Goal: Task Accomplishment & Management: Use online tool/utility

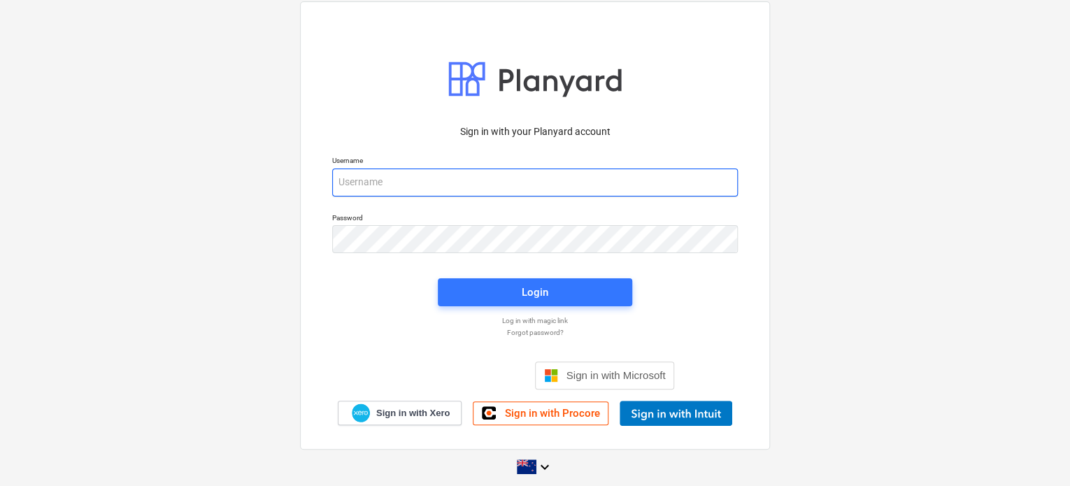
type input "[EMAIL_ADDRESS][DOMAIN_NAME]"
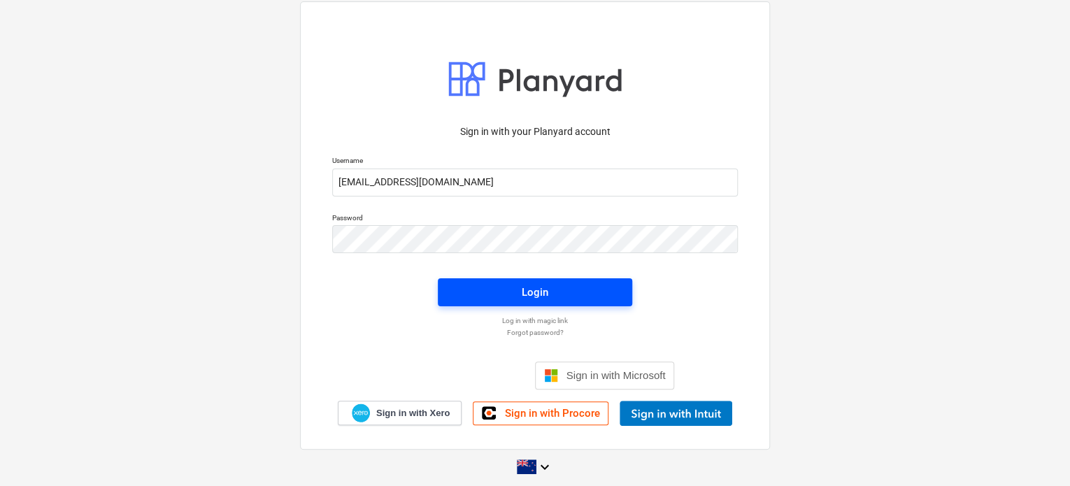
click at [602, 285] on span "Login" at bounding box center [535, 292] width 161 height 18
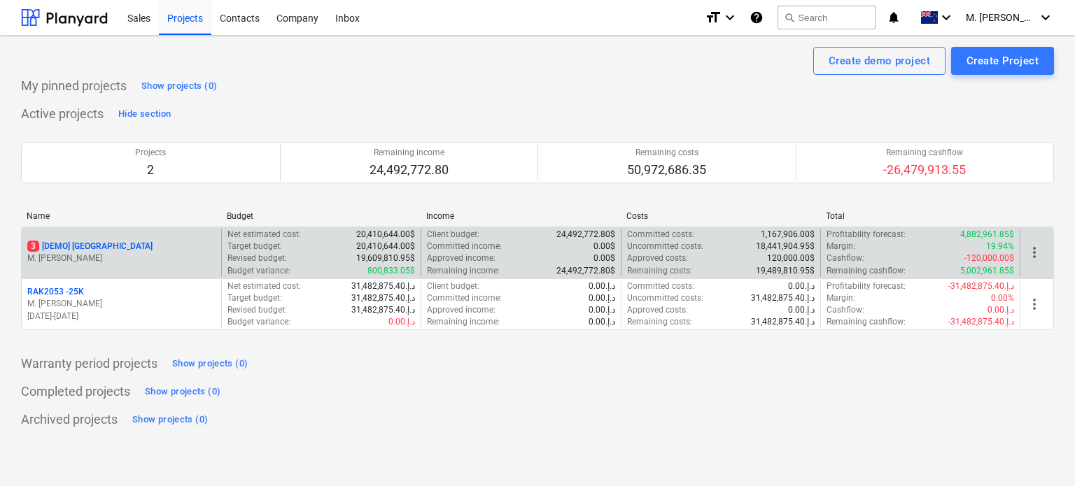
click at [185, 257] on p "M. [PERSON_NAME]" at bounding box center [121, 259] width 188 height 12
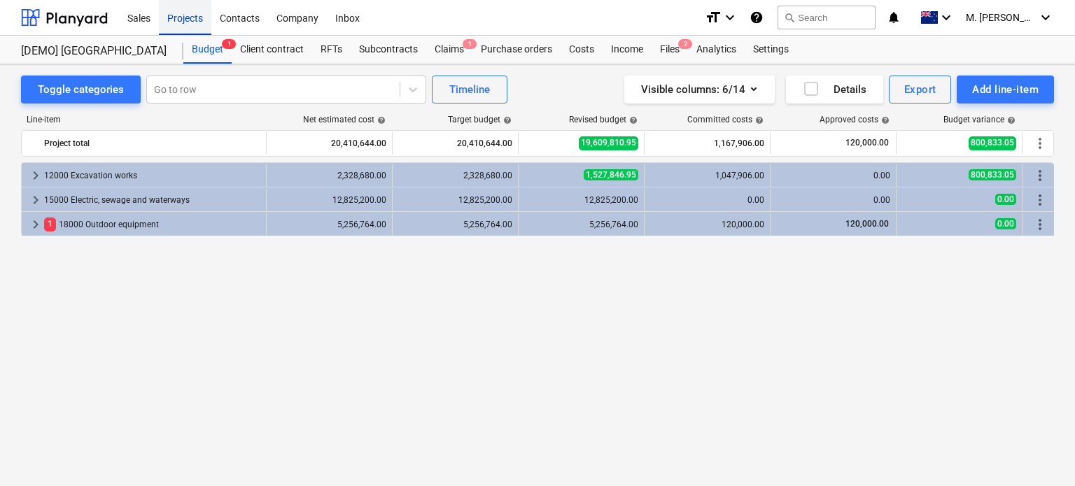
click at [202, 10] on div "Projects" at bounding box center [185, 17] width 52 height 36
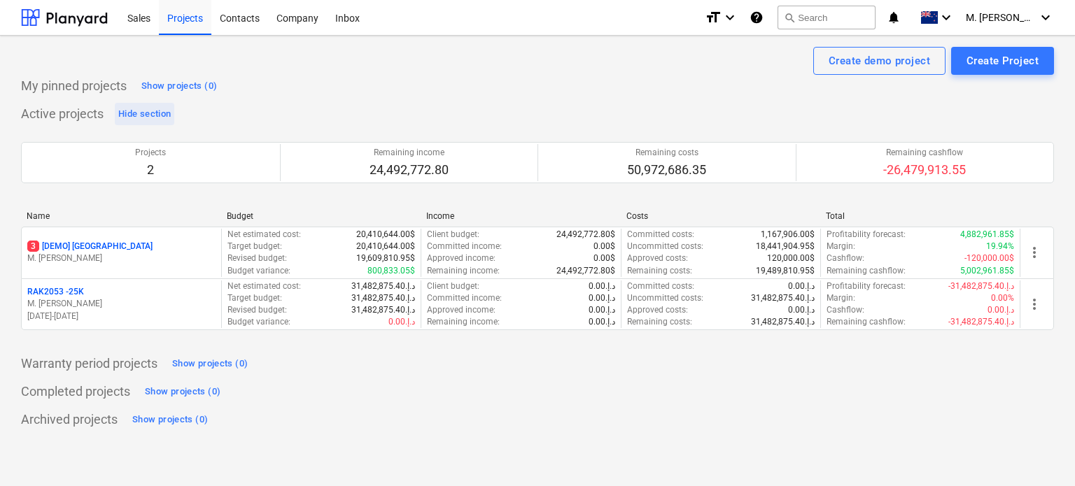
click at [165, 104] on button "Hide section" at bounding box center [144, 114] width 59 height 22
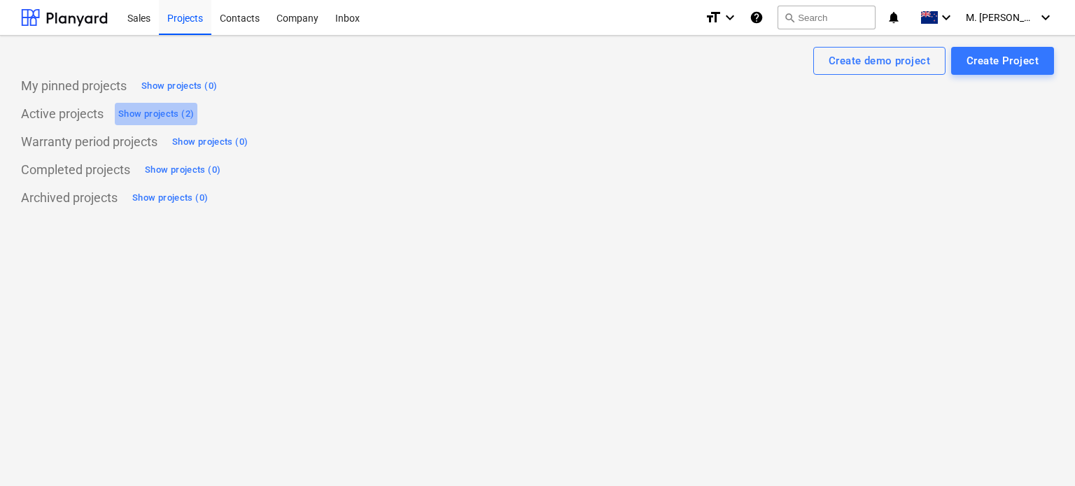
click at [183, 113] on div "Show projects (2)" at bounding box center [156, 114] width 76 height 16
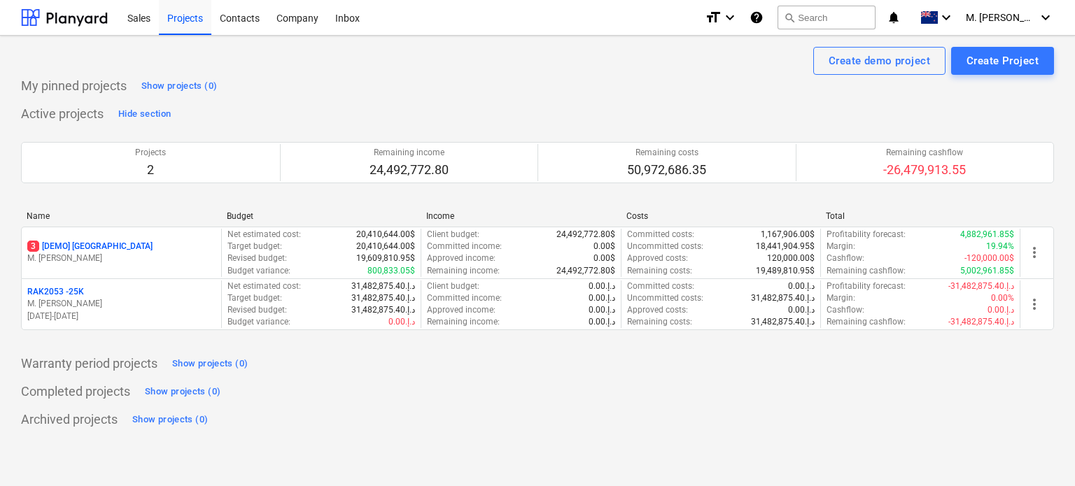
click at [115, 103] on button "Hide section" at bounding box center [144, 114] width 59 height 22
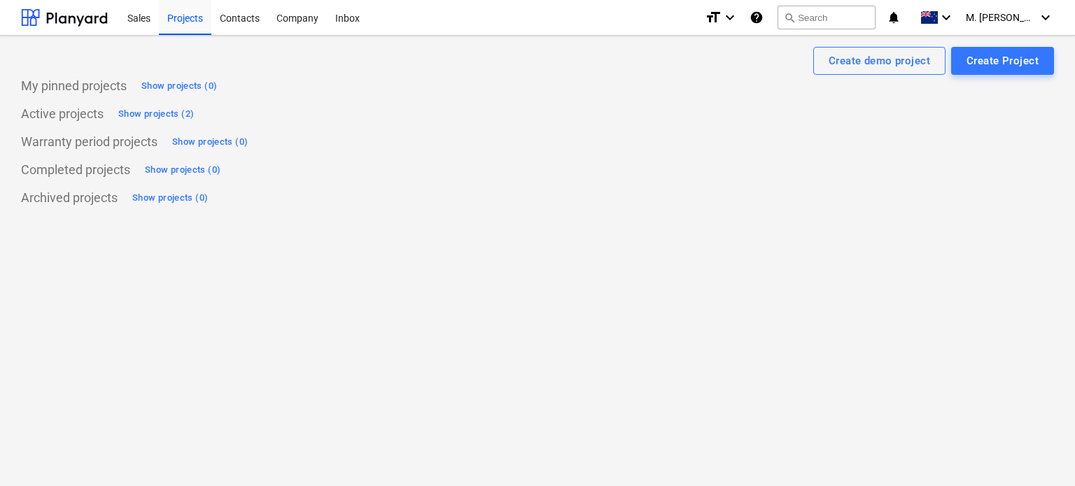
click at [115, 103] on button "Show projects (2)" at bounding box center [156, 114] width 83 height 22
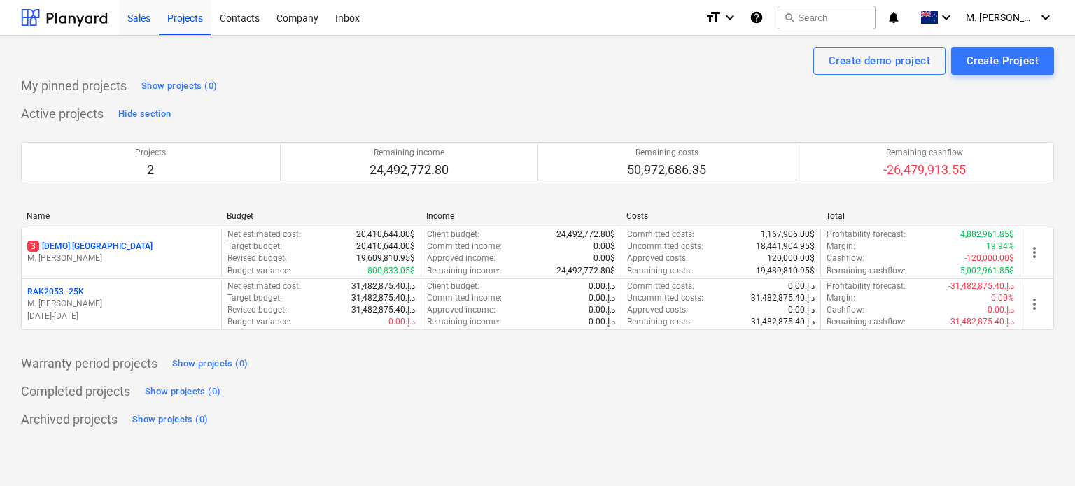
click at [128, 20] on div "Sales" at bounding box center [139, 17] width 40 height 36
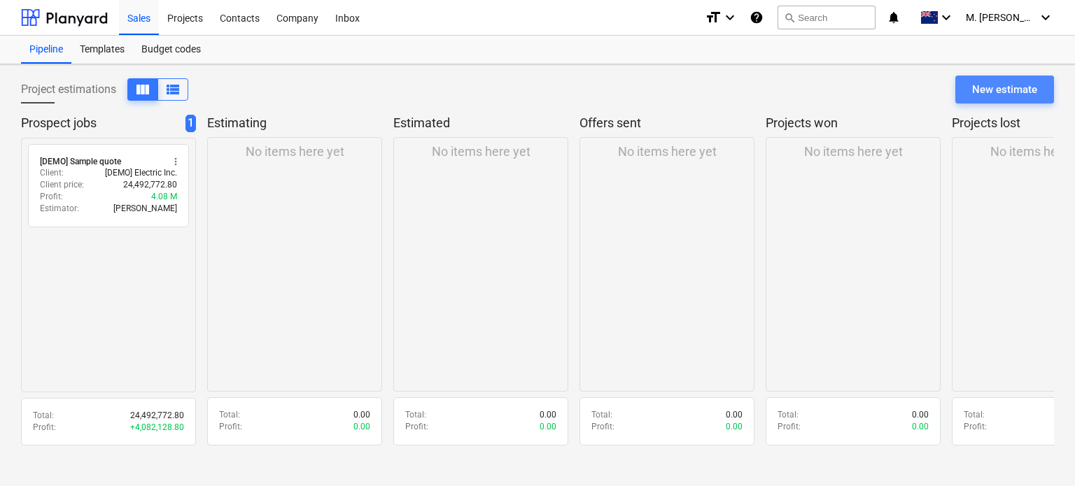
click at [977, 82] on div "New estimate" at bounding box center [1004, 89] width 65 height 18
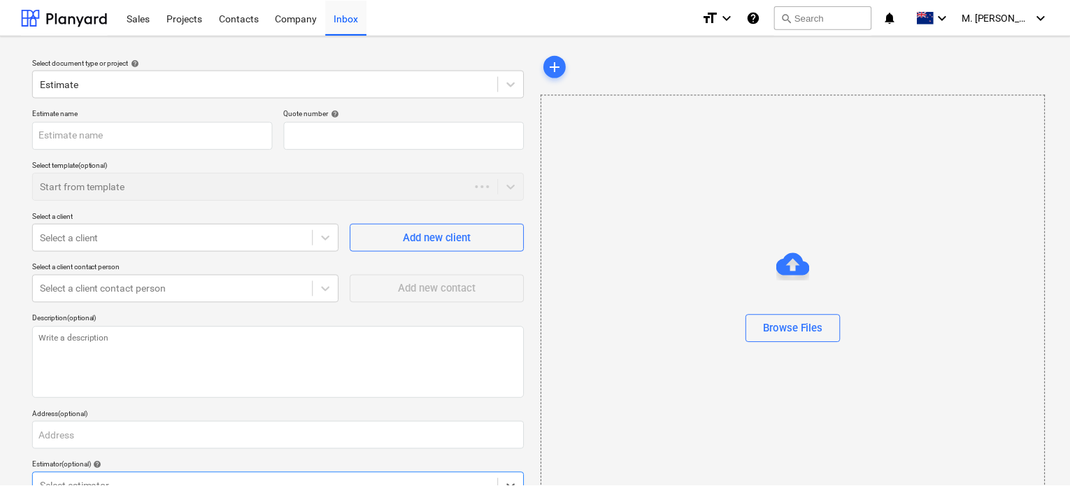
scroll to position [6, 0]
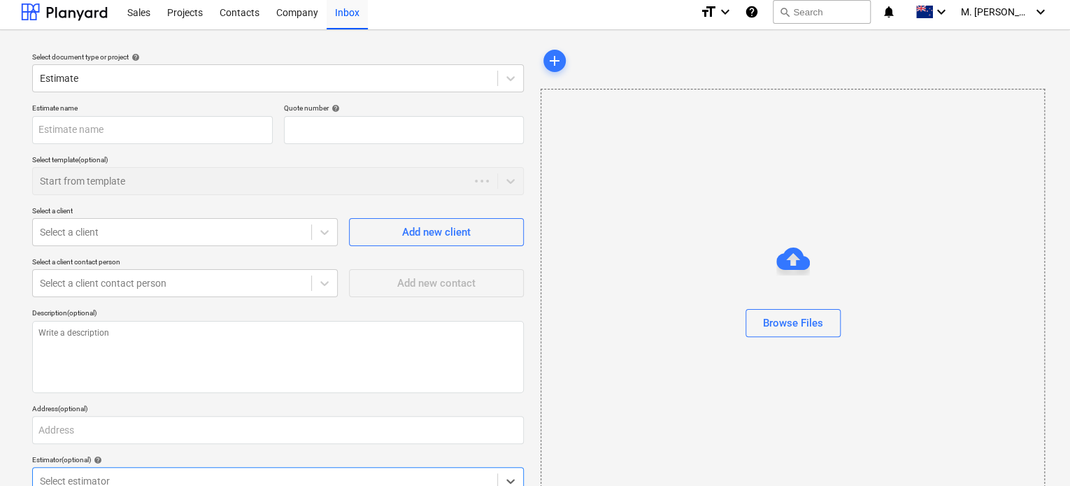
type textarea "x"
type input "QU-0001"
click at [154, 111] on p "Estimate name" at bounding box center [152, 110] width 241 height 12
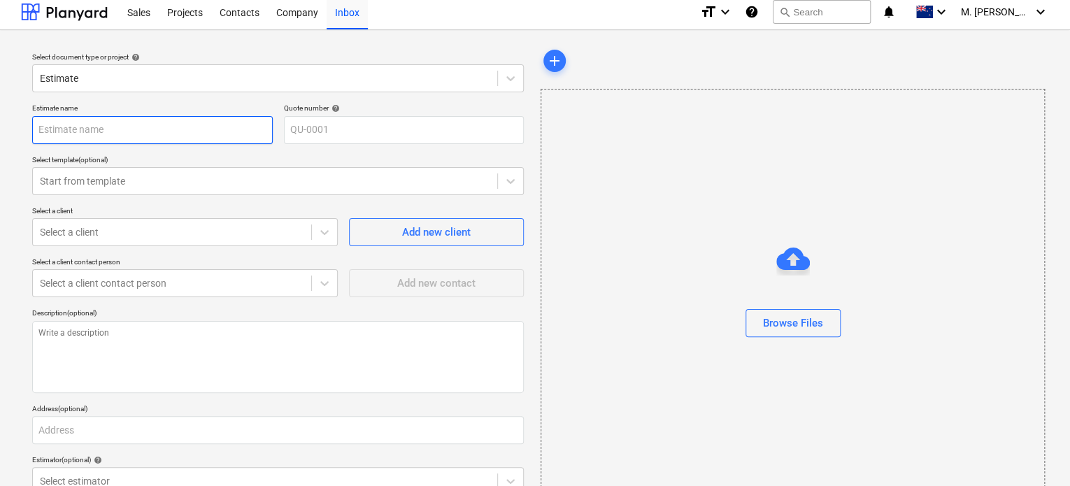
click at [144, 122] on input "text" at bounding box center [152, 130] width 241 height 28
type textarea "x"
type input "R"
type textarea "x"
type input "RA"
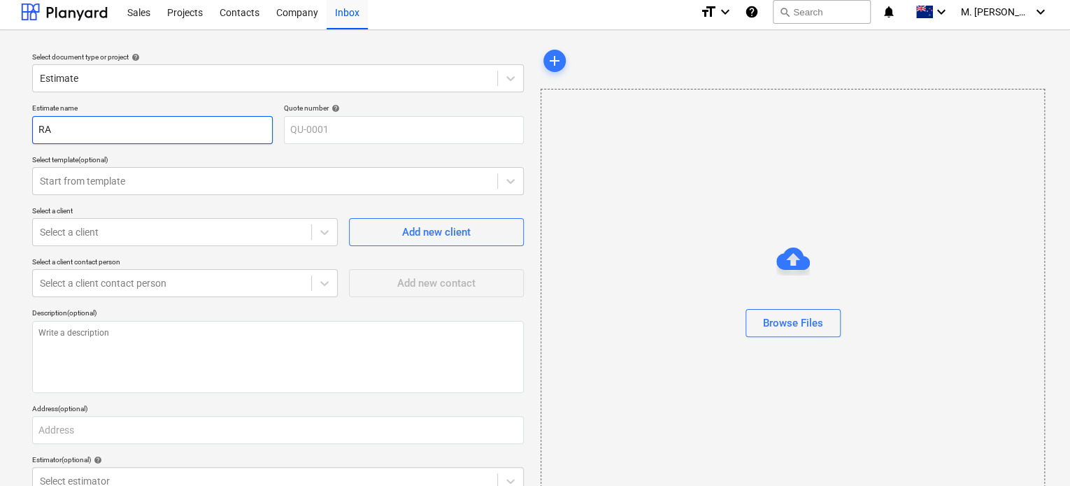
type textarea "x"
type input "RAK0"
type textarea "x"
type input "RAK03"
type textarea "x"
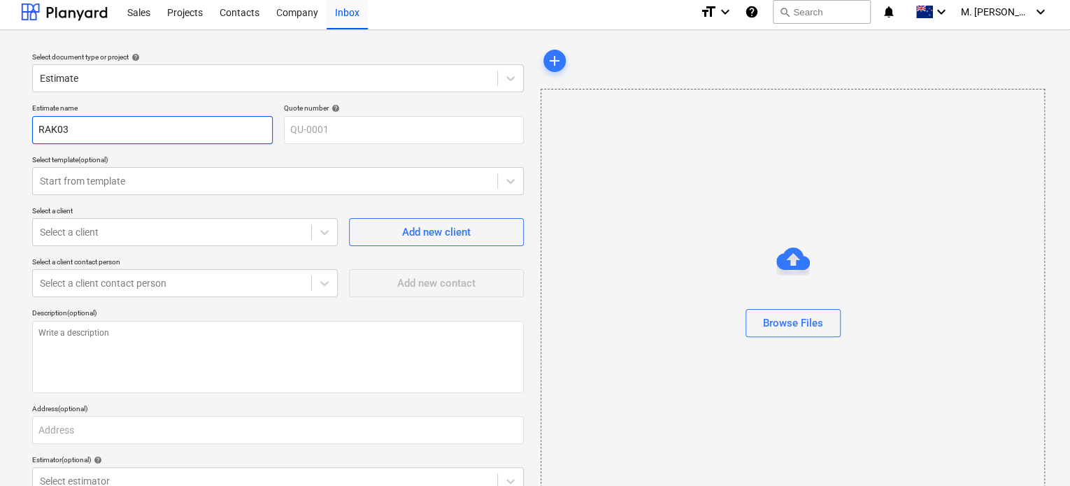
type input "RAK032"
type textarea "x"
type input "RAK0320"
type textarea "x"
type input "RAK03202"
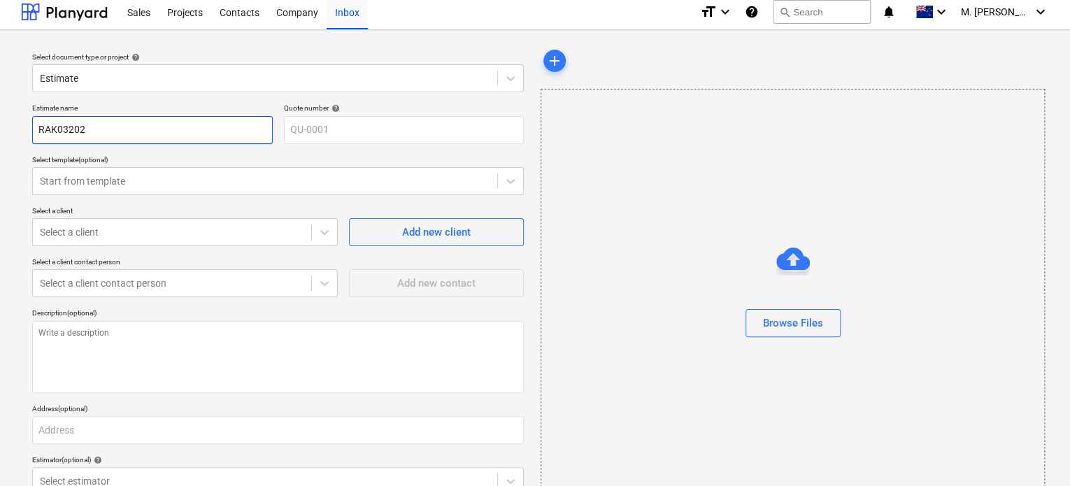
type textarea "x"
type input "RAK032025"
click at [349, 152] on div "Estimate name RAK032025 Quote number help QU-0001 Select template (optional) St…" at bounding box center [278, 330] width 503 height 465
click at [206, 174] on div at bounding box center [265, 181] width 451 height 14
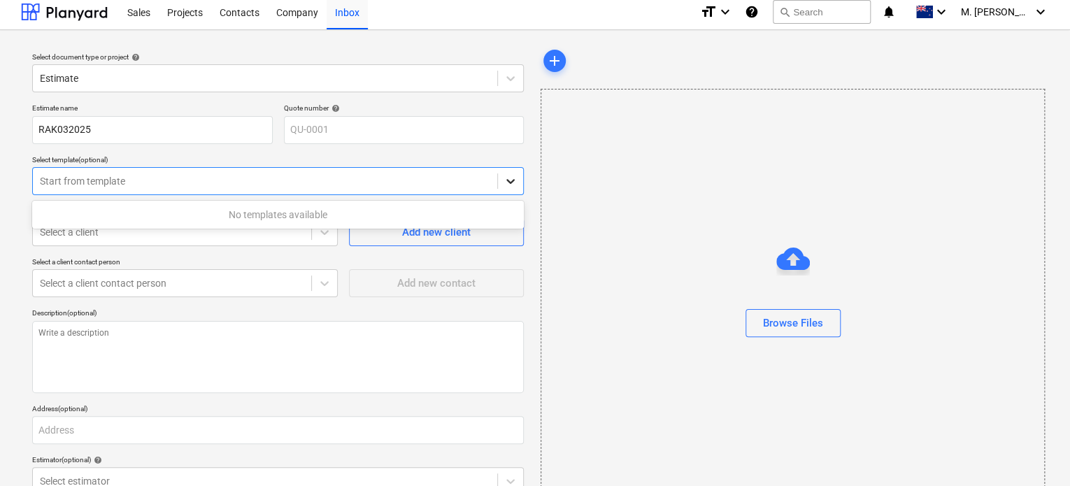
click at [503, 184] on div at bounding box center [510, 181] width 25 height 25
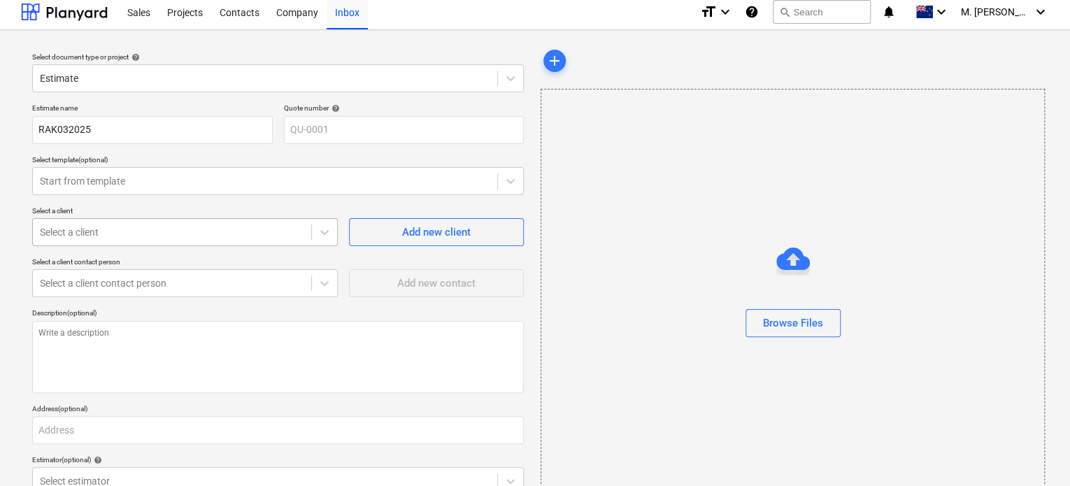
click at [293, 237] on div at bounding box center [172, 232] width 264 height 14
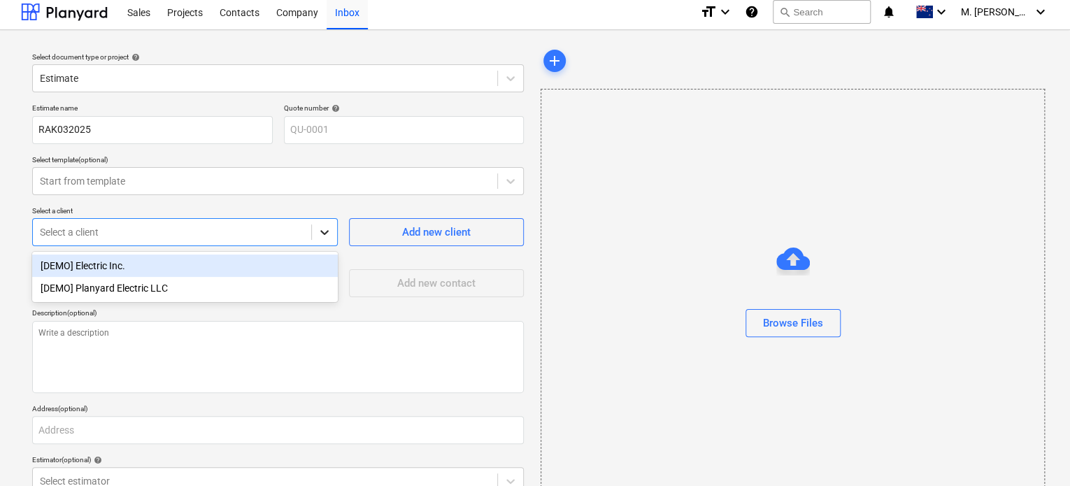
click at [315, 236] on div at bounding box center [324, 232] width 25 height 25
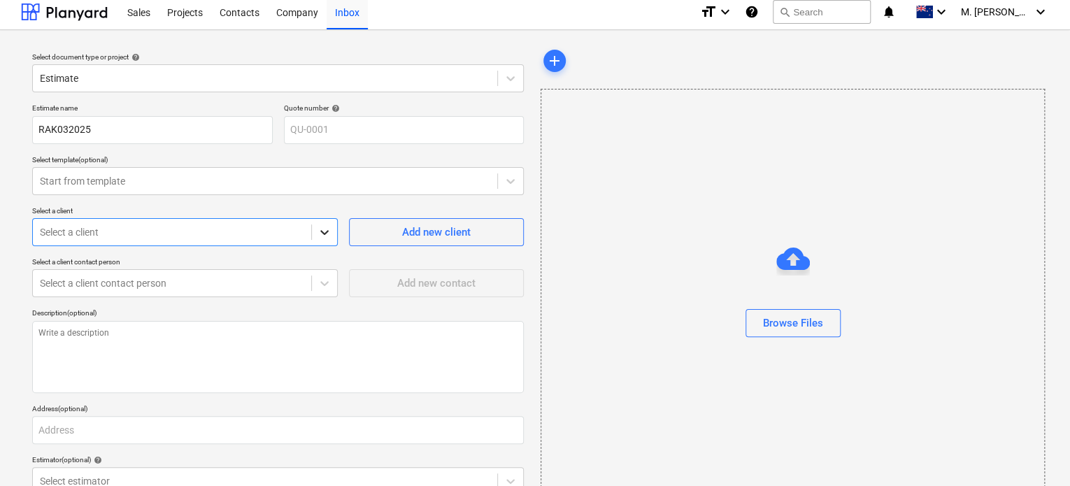
click at [316, 236] on div at bounding box center [324, 232] width 25 height 25
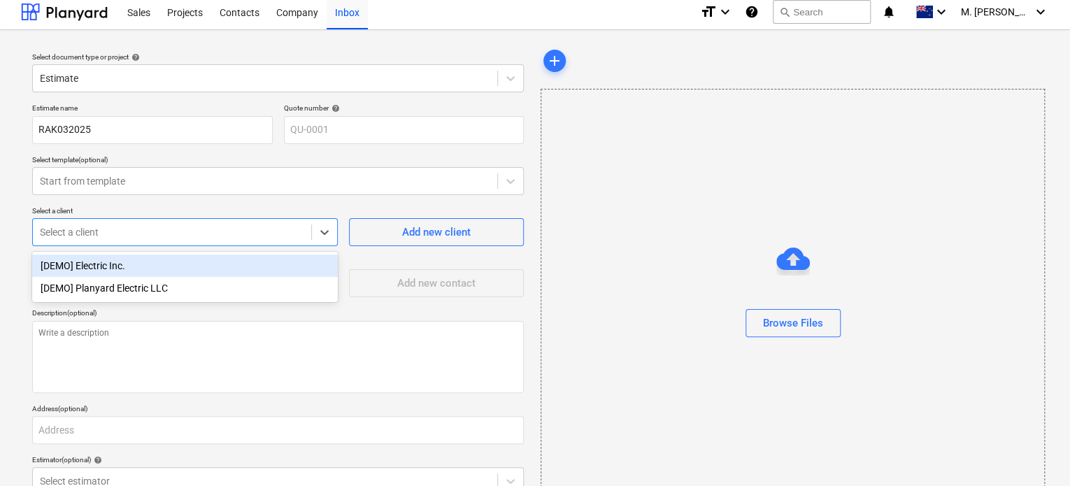
click at [302, 266] on div "[DEMO] Electric Inc." at bounding box center [185, 266] width 306 height 22
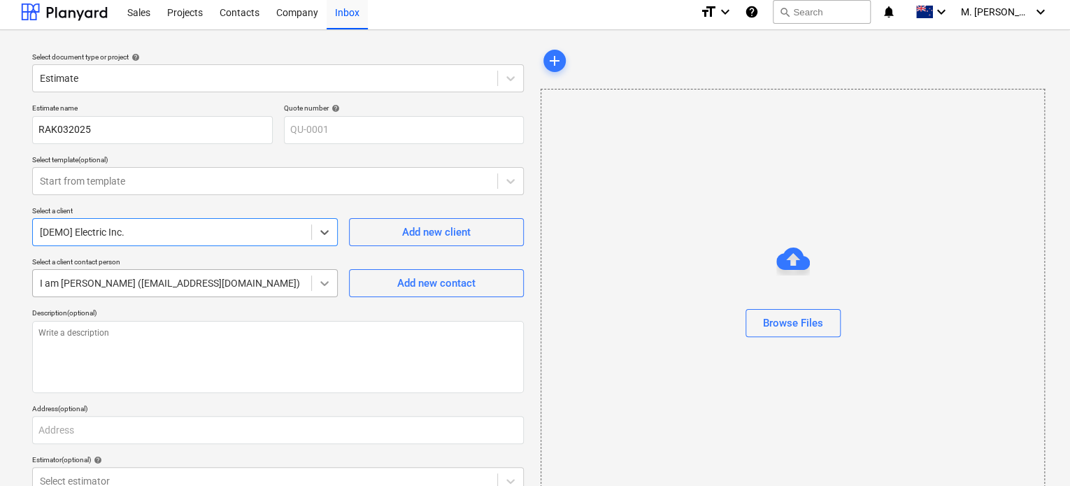
click at [324, 283] on icon at bounding box center [325, 283] width 14 height 14
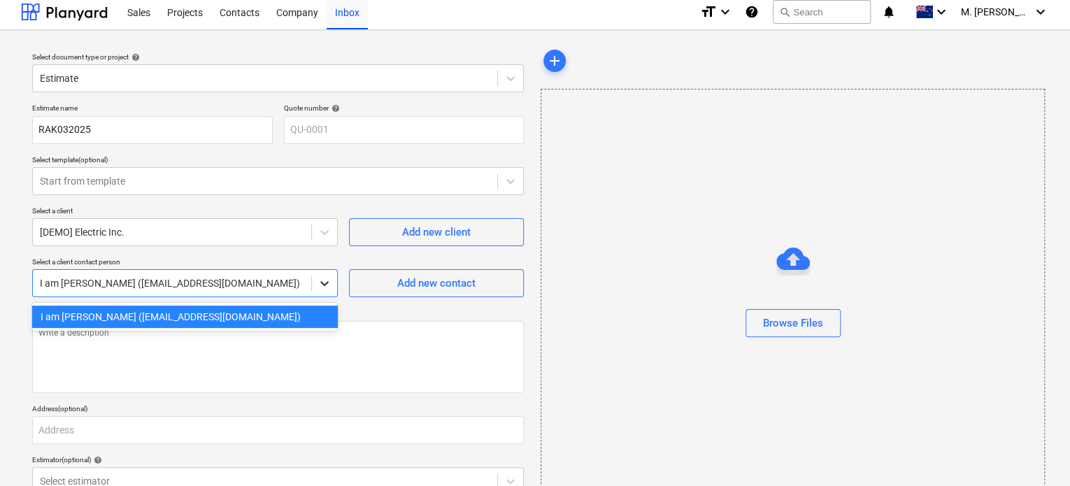
click at [324, 283] on icon at bounding box center [325, 283] width 14 height 14
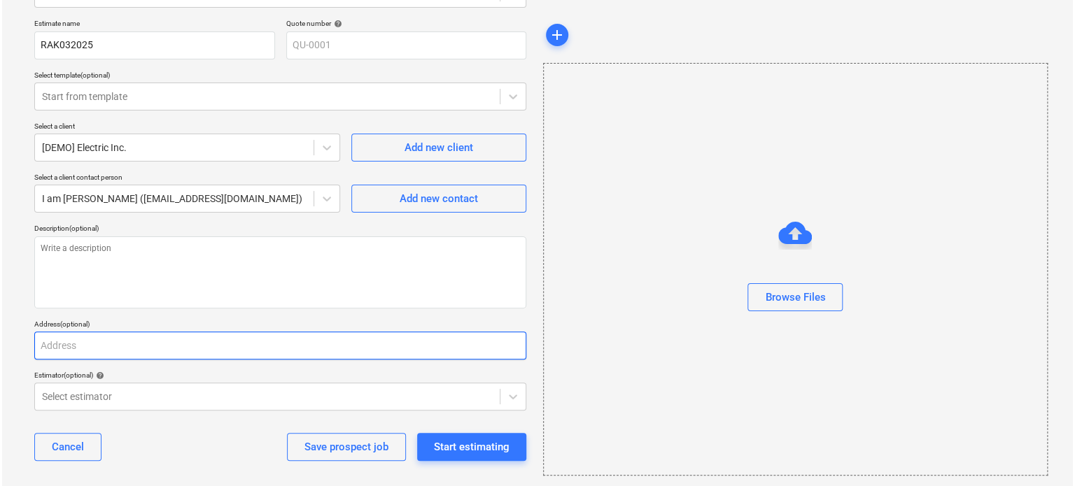
scroll to position [98, 0]
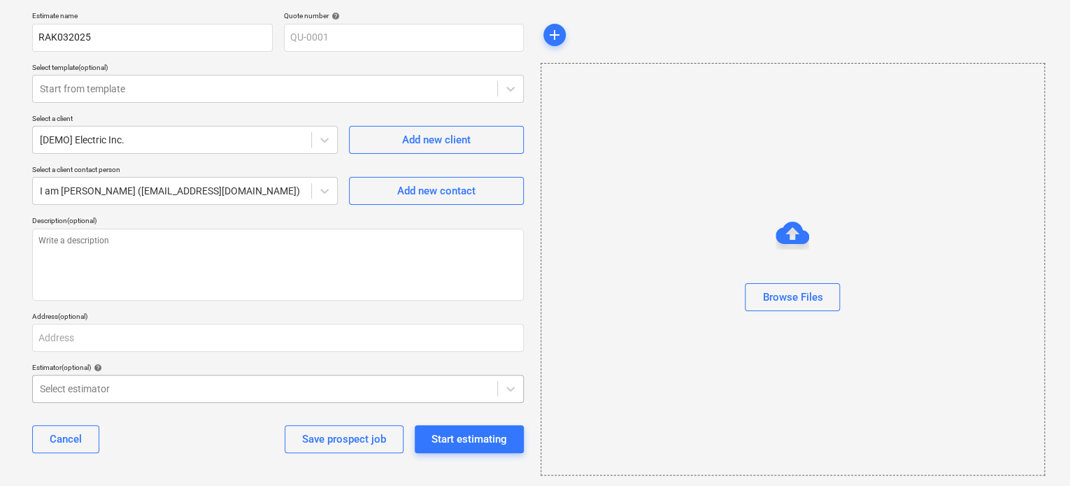
click at [291, 382] on div at bounding box center [265, 389] width 451 height 14
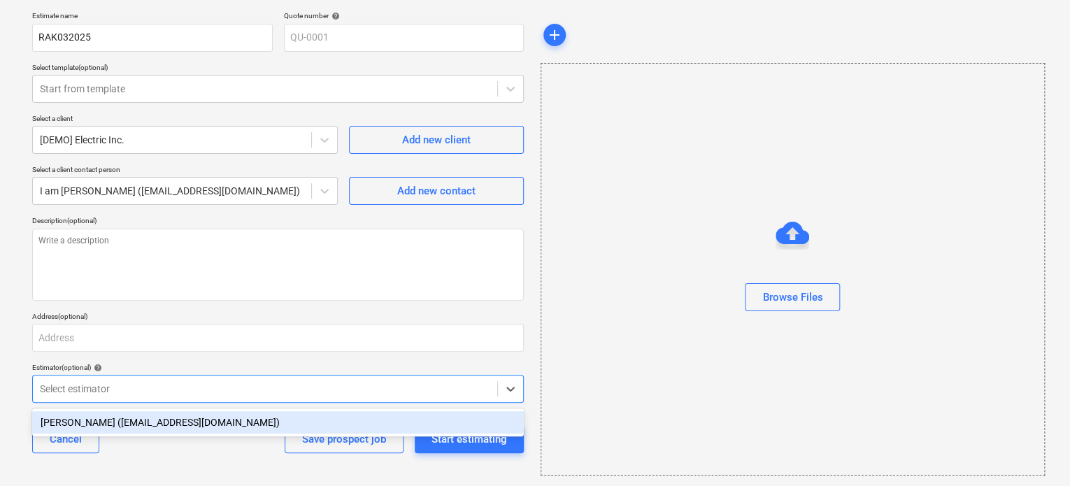
click at [209, 425] on div "[PERSON_NAME] ([EMAIL_ADDRESS][DOMAIN_NAME])" at bounding box center [278, 422] width 492 height 22
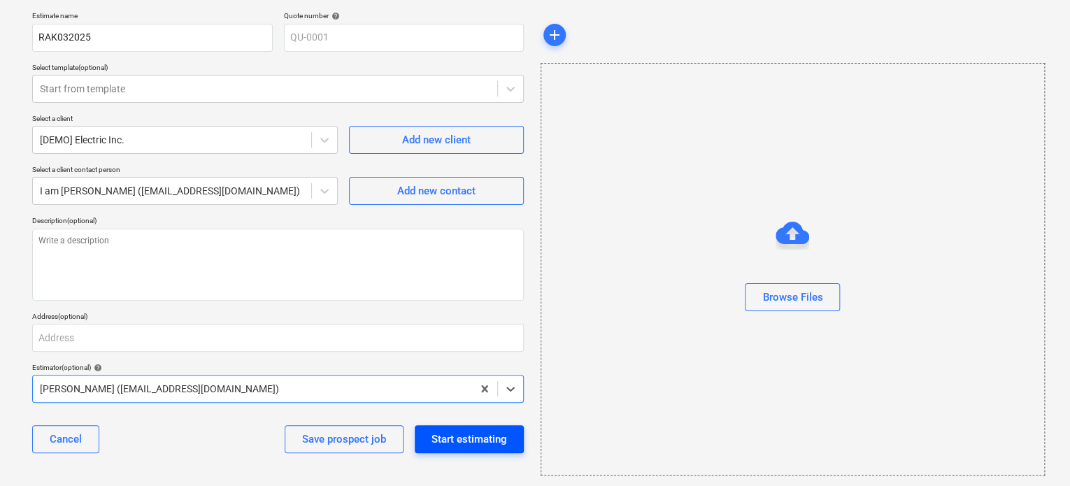
click at [476, 435] on div "Start estimating" at bounding box center [470, 439] width 76 height 18
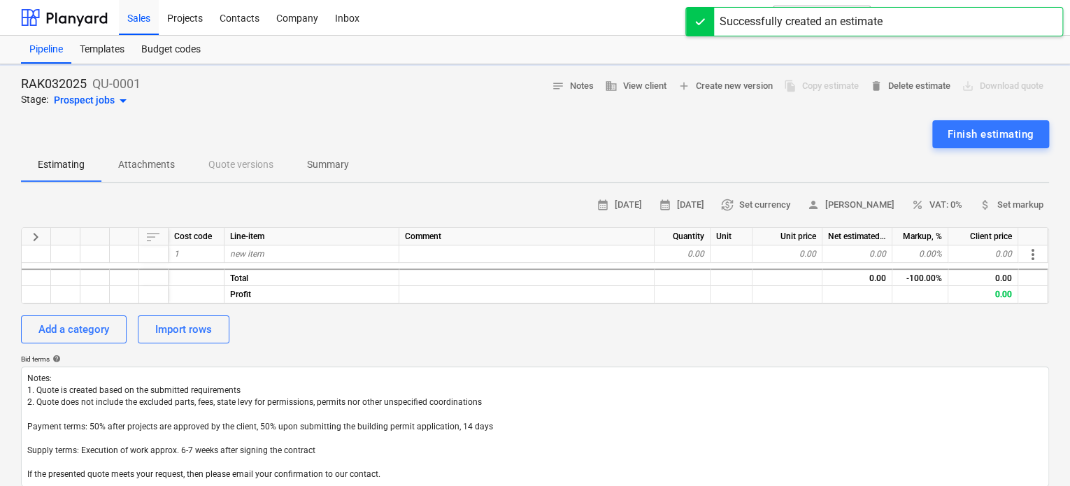
type textarea "x"
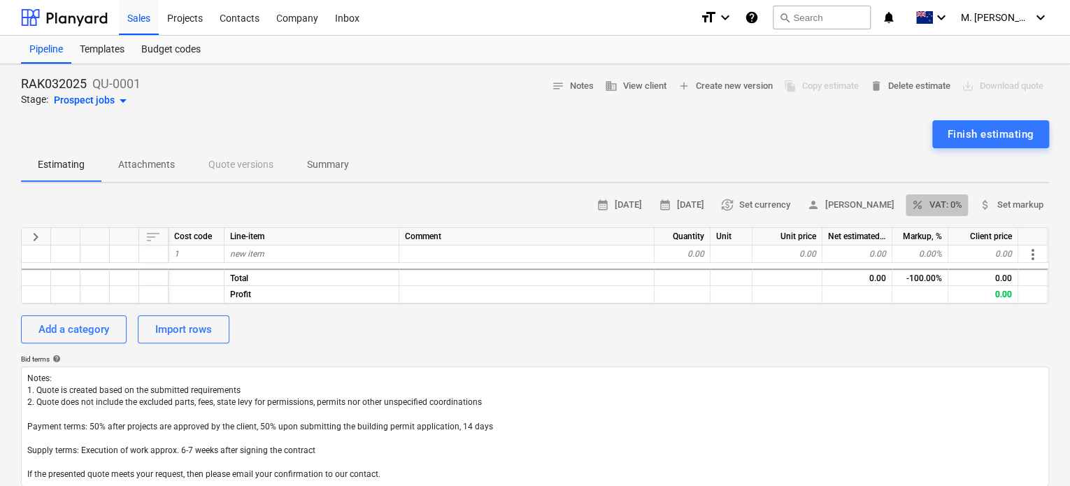
click at [952, 206] on span "percent VAT: 0%" at bounding box center [937, 205] width 51 height 16
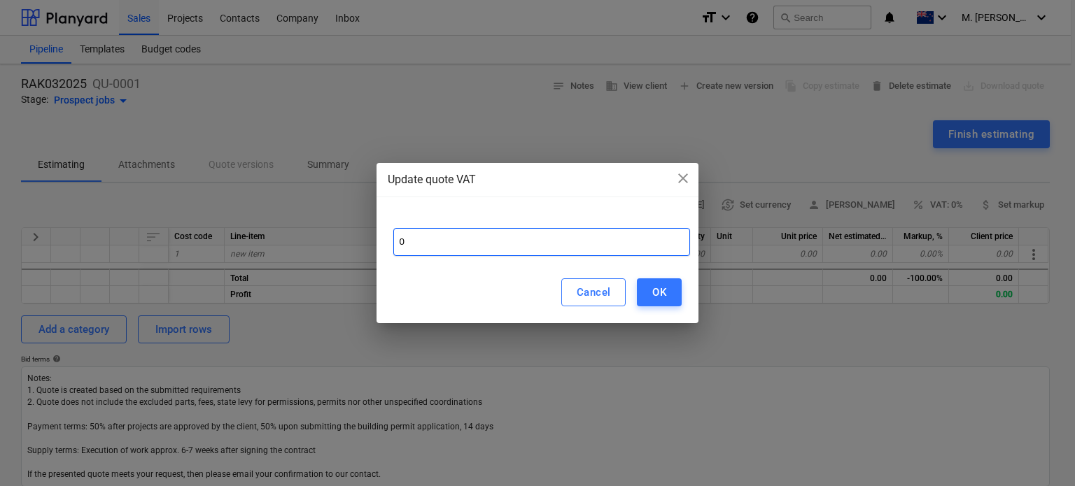
click at [537, 236] on input "0" at bounding box center [541, 242] width 297 height 28
click at [535, 236] on input "0" at bounding box center [541, 242] width 297 height 28
type input "5"
click at [662, 305] on button "OK" at bounding box center [659, 292] width 45 height 28
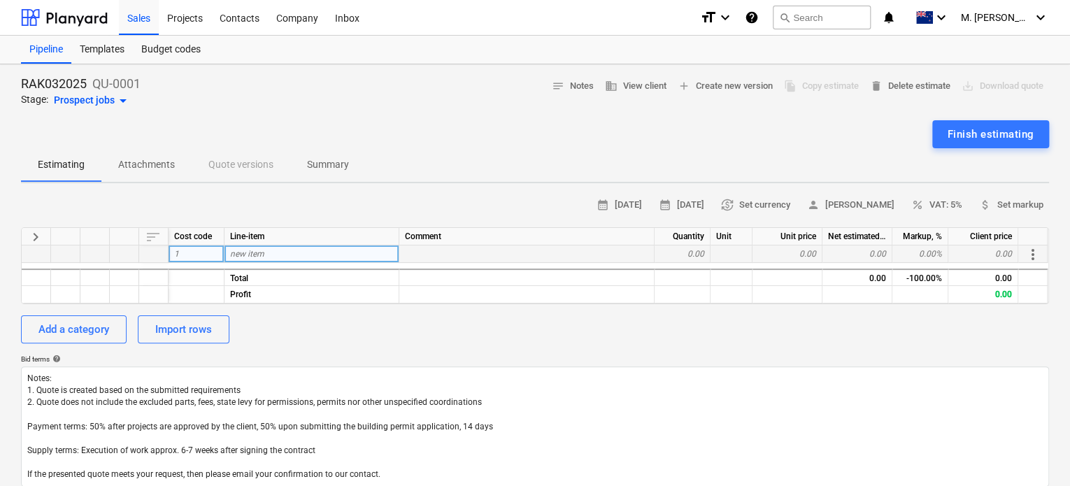
click at [320, 254] on div "new item" at bounding box center [312, 254] width 175 height 17
click at [285, 276] on div "Total" at bounding box center [312, 277] width 175 height 17
click at [292, 264] on div "keyboard_arrow_right sort Cost code Line-item Comment Quantity Unit Unit price …" at bounding box center [535, 265] width 1028 height 77
click at [295, 253] on div "new item" at bounding box center [312, 254] width 175 height 17
click at [185, 251] on div "1" at bounding box center [197, 254] width 56 height 17
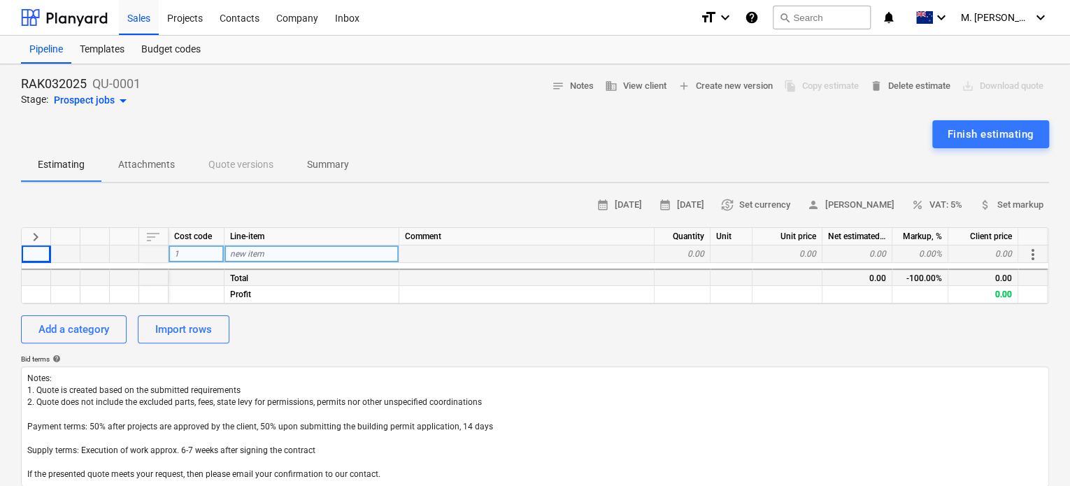
click at [81, 274] on div at bounding box center [94, 277] width 29 height 17
click at [38, 231] on span "keyboard_arrow_right" at bounding box center [35, 237] width 17 height 17
click at [32, 235] on span "keyboard_arrow_right" at bounding box center [35, 237] width 17 height 17
click at [76, 324] on div "Add a category" at bounding box center [73, 329] width 71 height 18
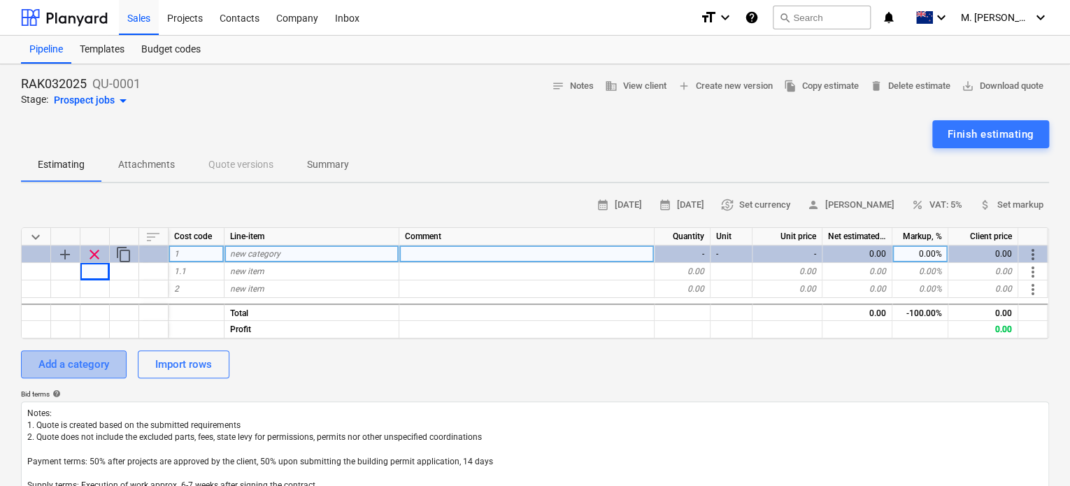
click at [84, 353] on button "Add a category" at bounding box center [74, 365] width 106 height 28
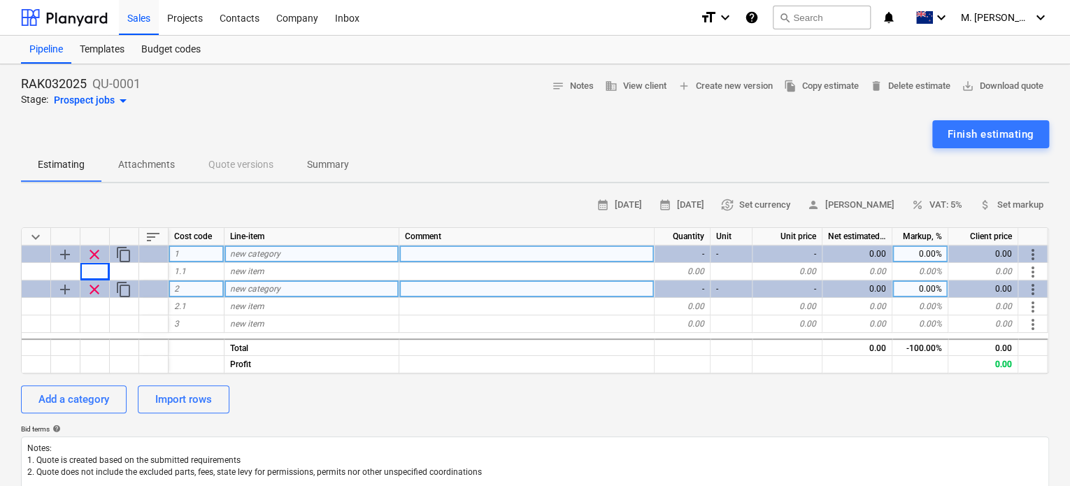
click at [307, 282] on div "new category" at bounding box center [312, 289] width 175 height 17
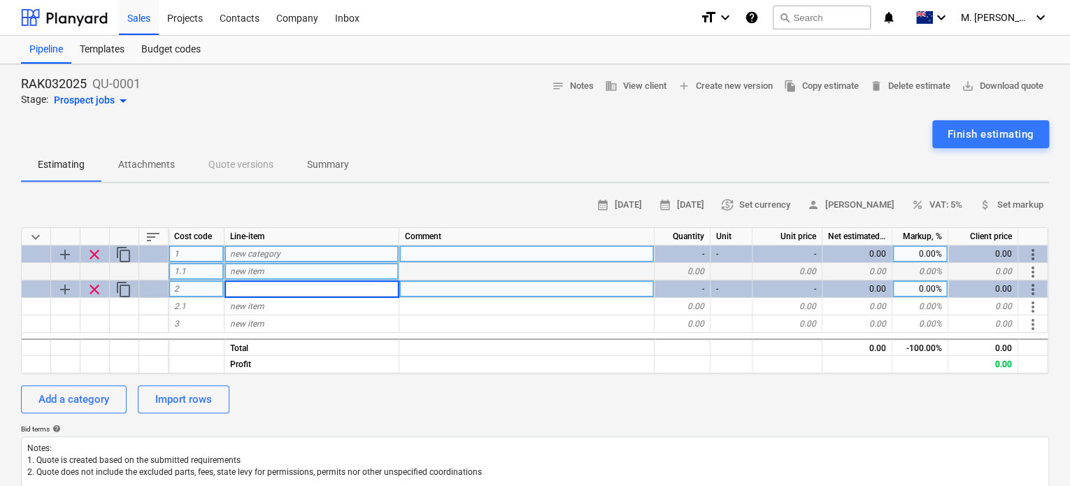
click at [227, 278] on div "keyboard_arrow_down sort Cost code Line-item Comment Quantity Unit Unit price N…" at bounding box center [535, 300] width 1028 height 147
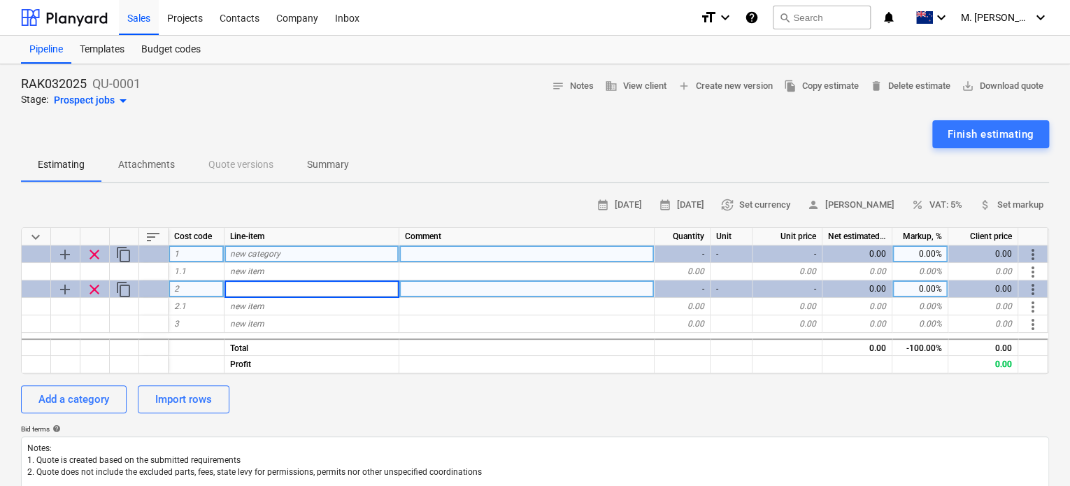
click at [69, 289] on span "add" at bounding box center [65, 289] width 17 height 17
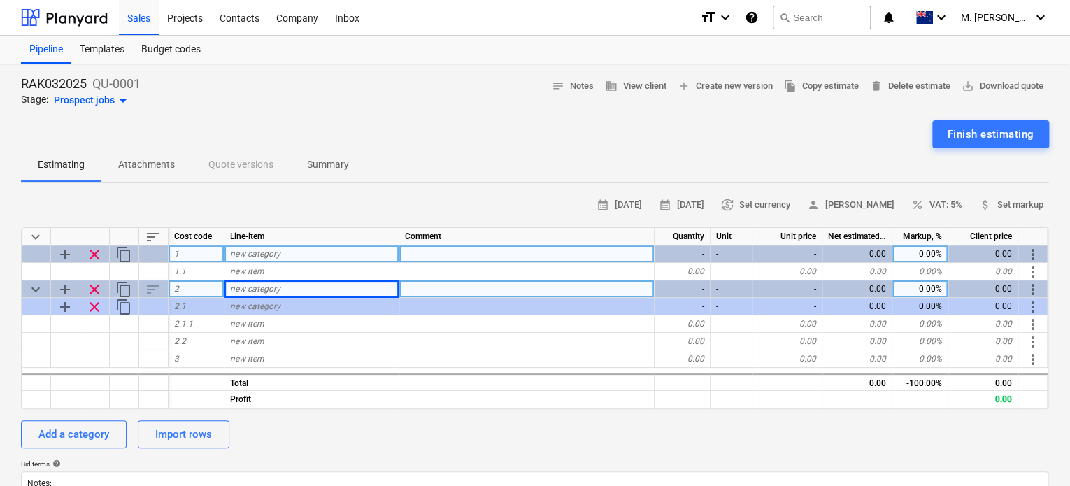
click at [66, 285] on span "add" at bounding box center [65, 289] width 17 height 17
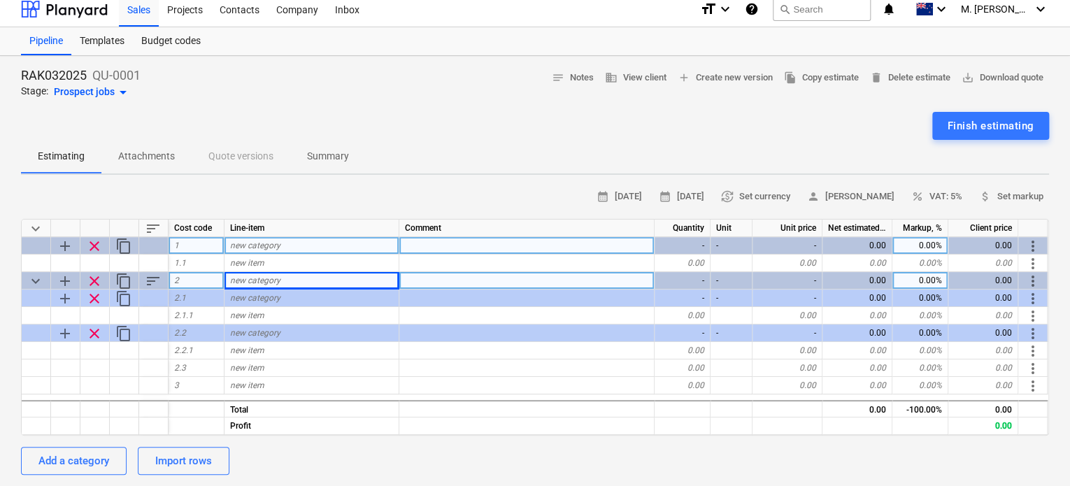
scroll to position [70, 0]
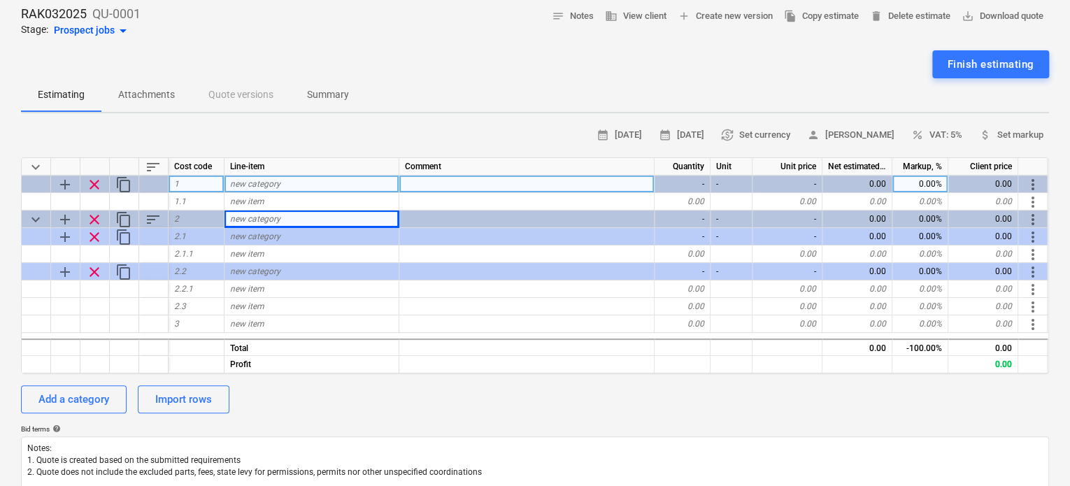
click at [299, 181] on div "new category" at bounding box center [312, 184] width 175 height 17
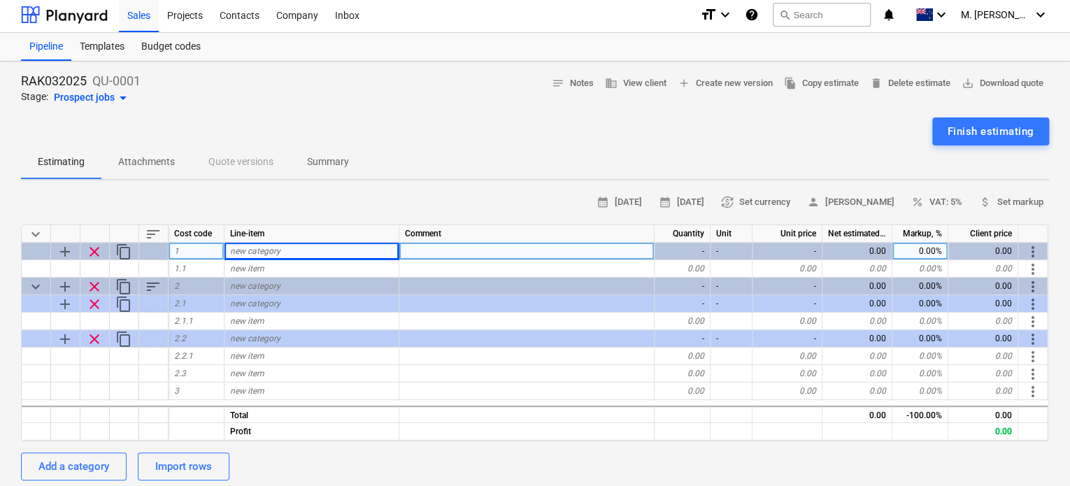
scroll to position [0, 0]
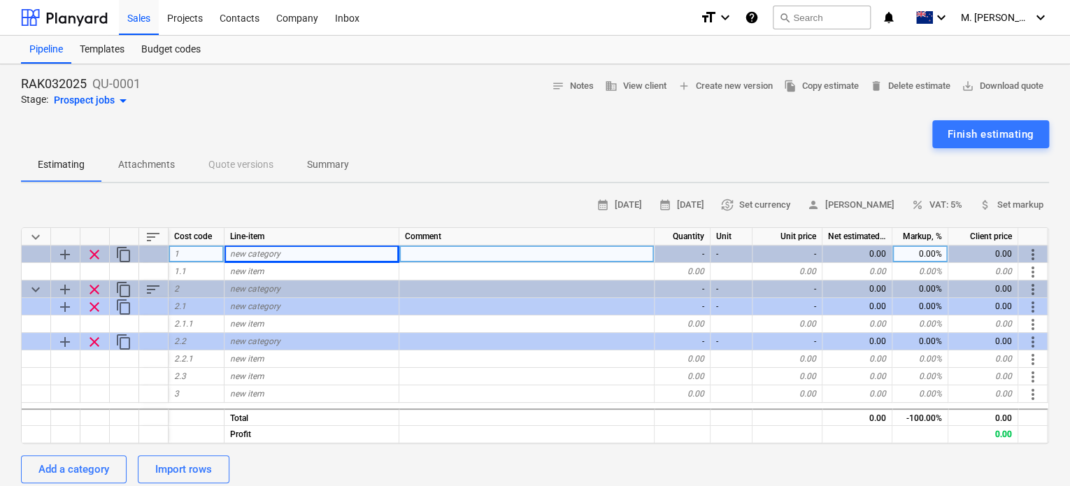
click at [225, 50] on div "Pipeline Templates Budget codes" at bounding box center [535, 50] width 1028 height 28
click at [118, 52] on div "Templates" at bounding box center [102, 50] width 62 height 28
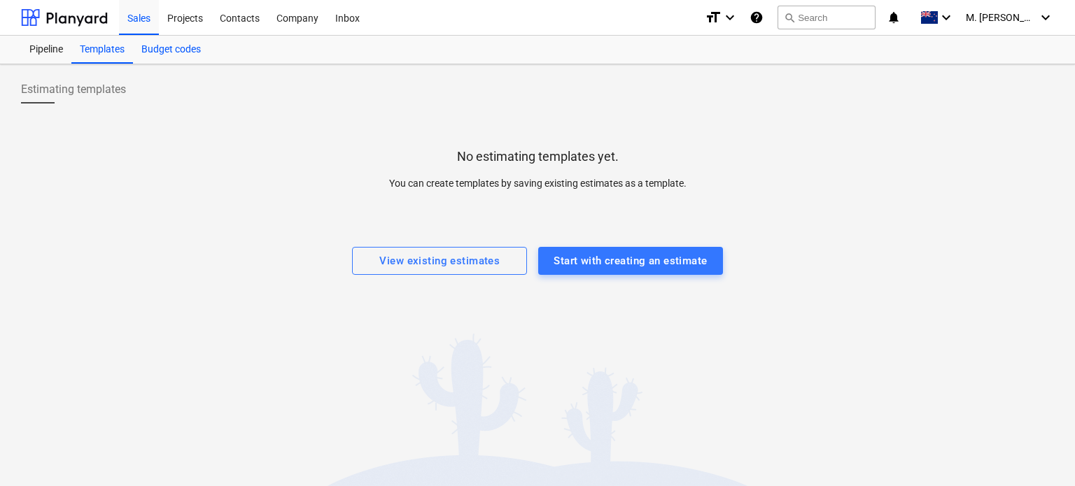
click at [166, 47] on div "Budget codes" at bounding box center [171, 50] width 76 height 28
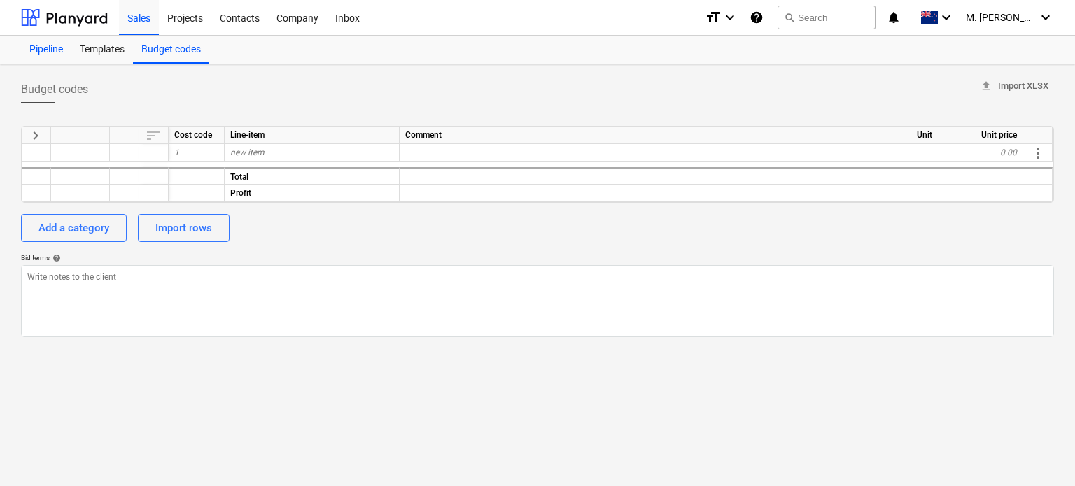
click at [63, 47] on div "Pipeline" at bounding box center [46, 50] width 50 height 28
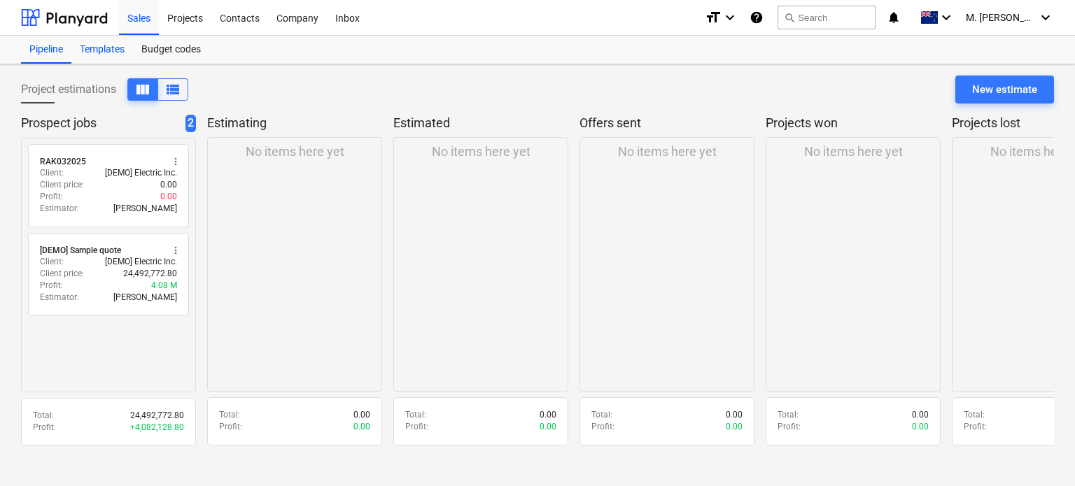
click at [112, 47] on div "Templates" at bounding box center [102, 50] width 62 height 28
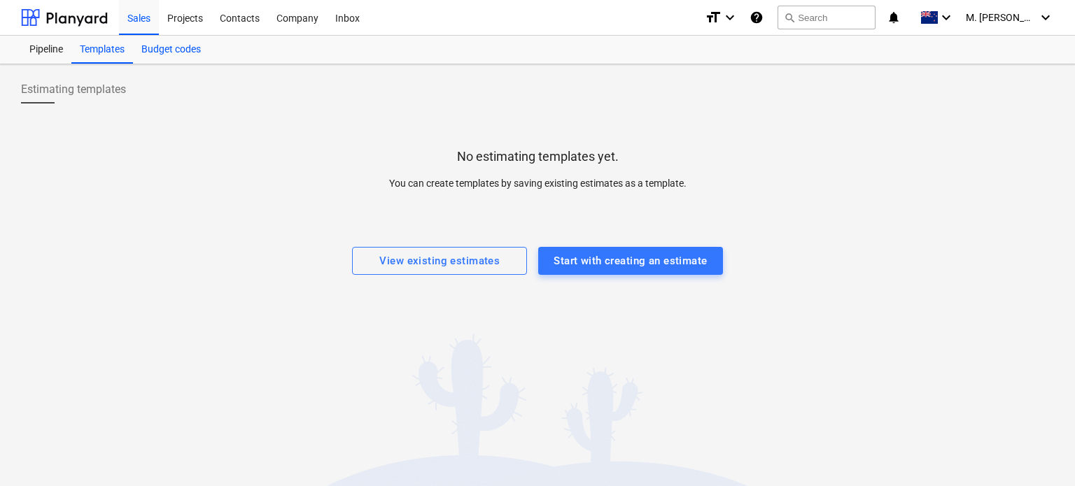
click at [191, 55] on div "Budget codes" at bounding box center [171, 50] width 76 height 28
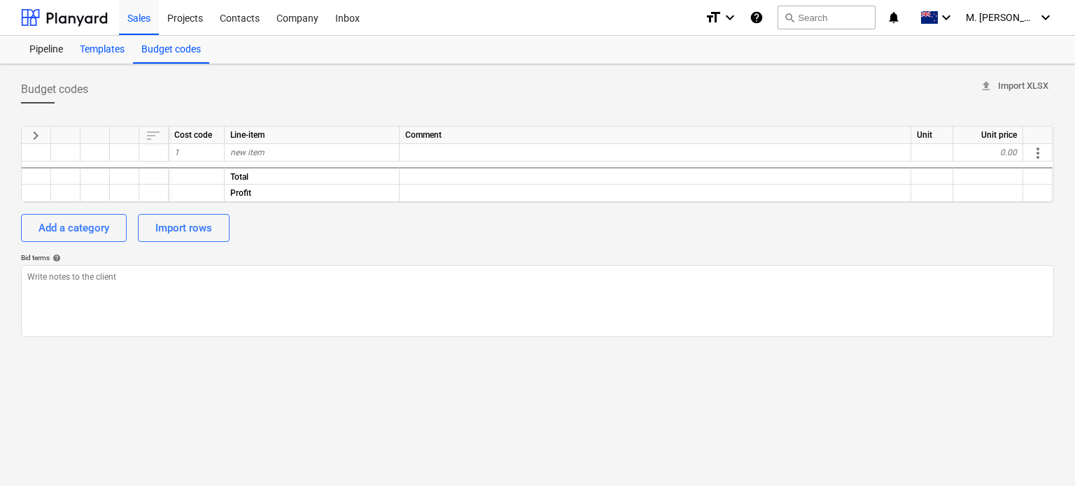
click at [94, 50] on div "Templates" at bounding box center [102, 50] width 62 height 28
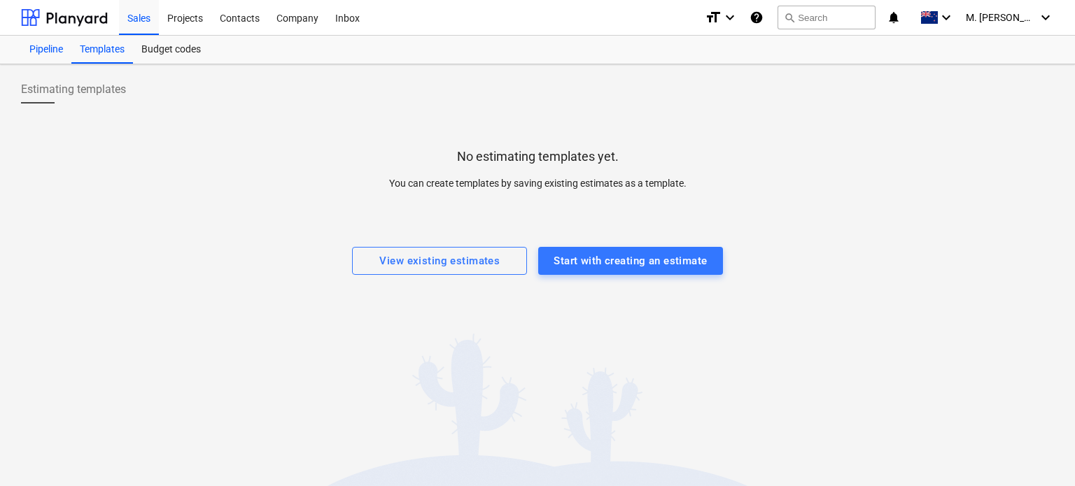
click at [62, 52] on div "Pipeline" at bounding box center [46, 50] width 50 height 28
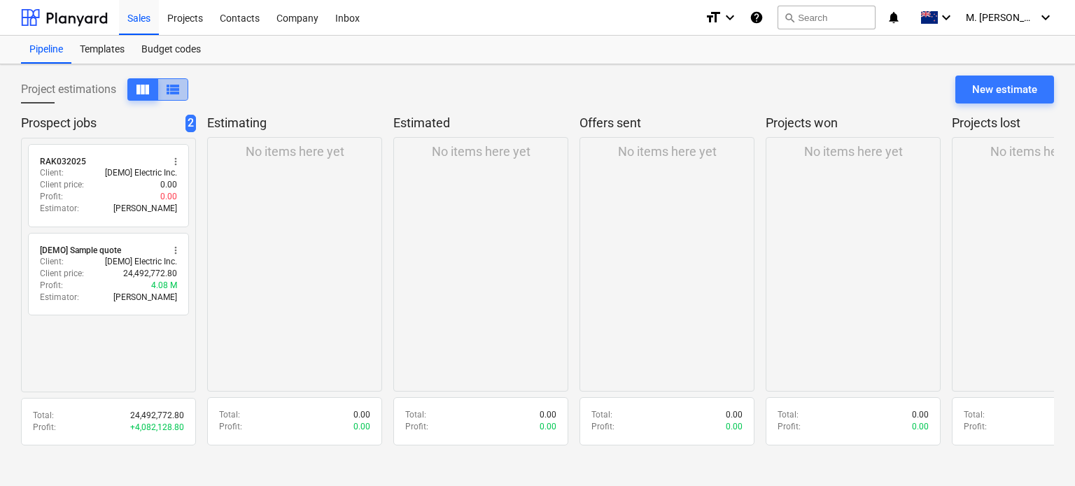
click at [169, 84] on span "view_list" at bounding box center [172, 89] width 17 height 17
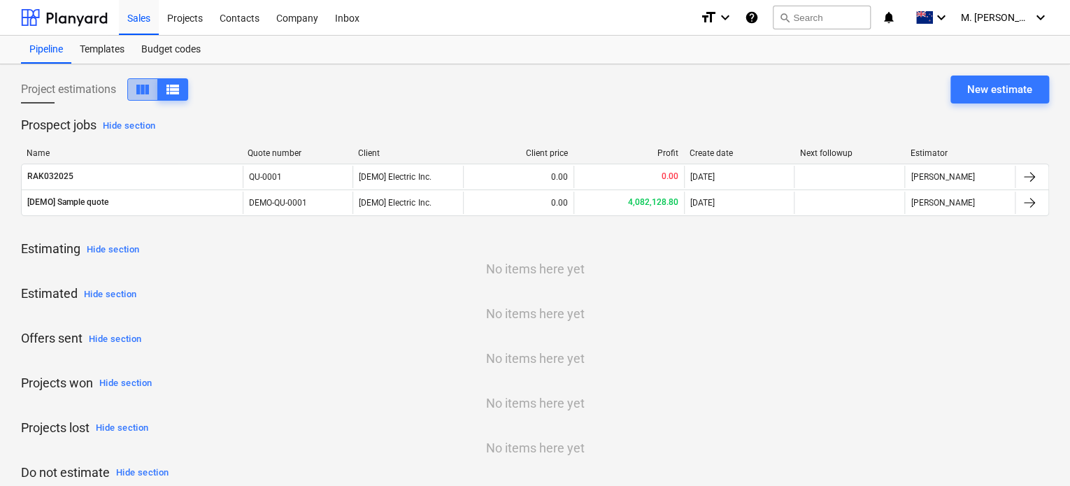
click at [151, 94] on span "view_column" at bounding box center [142, 89] width 17 height 17
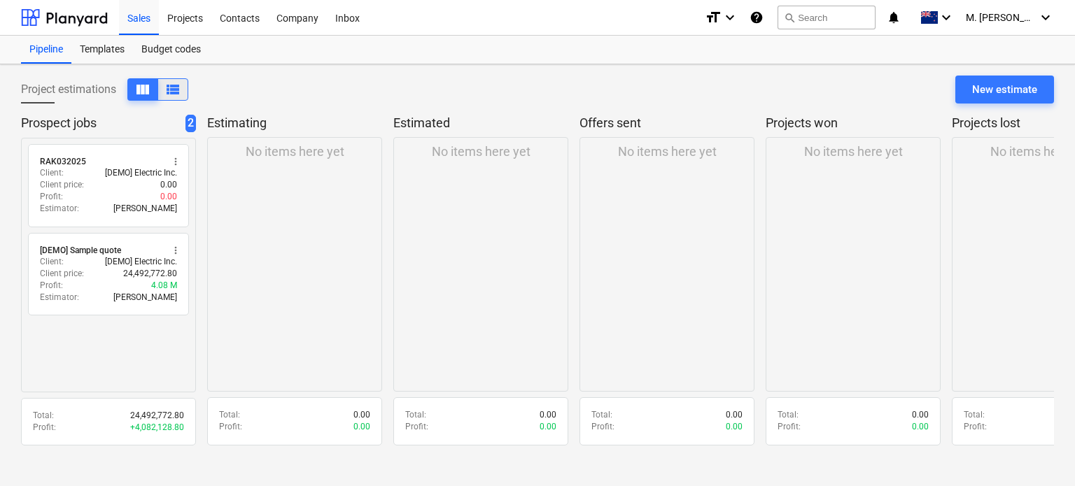
click at [179, 92] on span "view_list" at bounding box center [172, 89] width 17 height 17
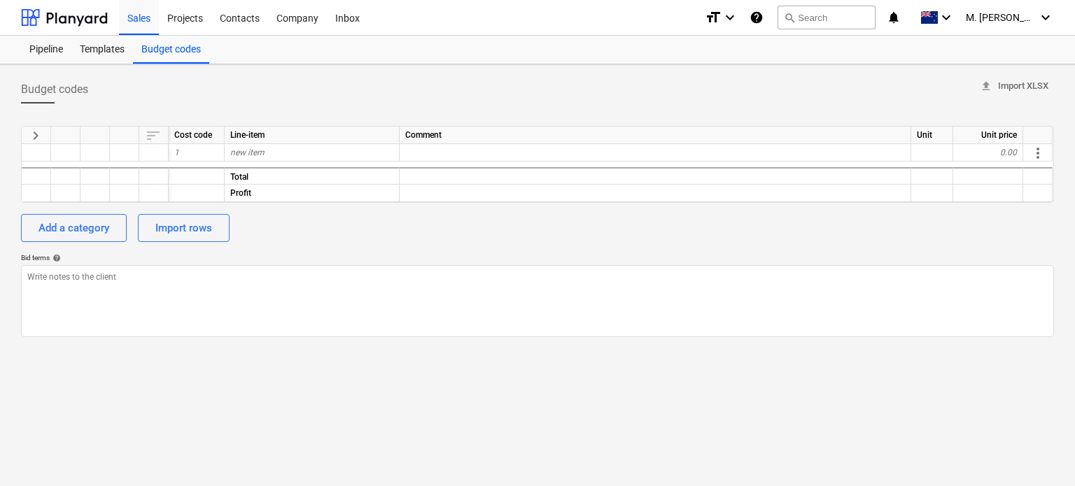
type textarea "x"
